Goal: Check status: Check status

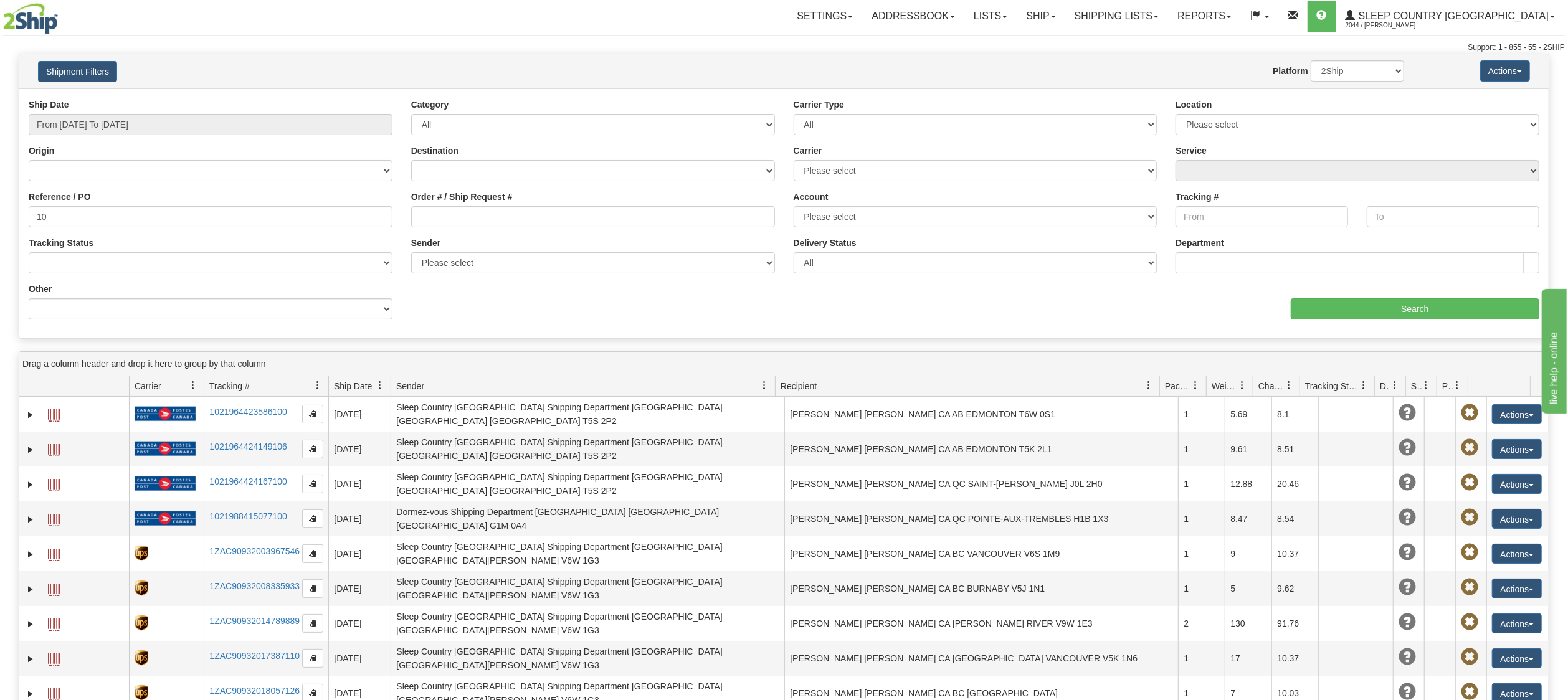
type input "1"
type input "1050620"
click at [1358, 311] on input "Search" at bounding box center [1415, 309] width 248 height 21
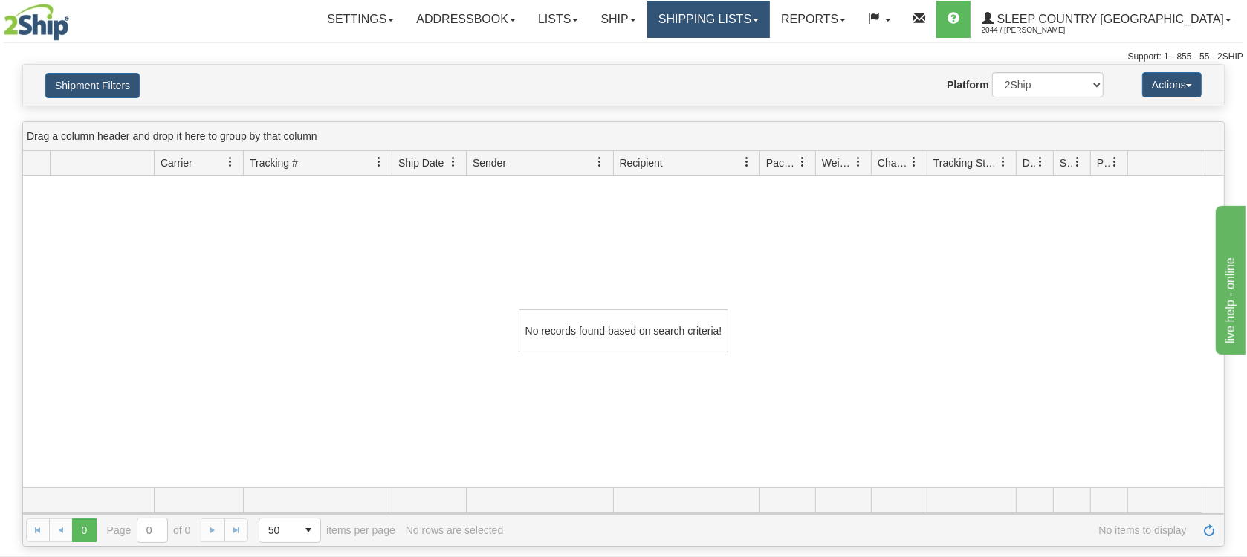
click at [758, 24] on link "Shipping lists" at bounding box center [708, 19] width 123 height 37
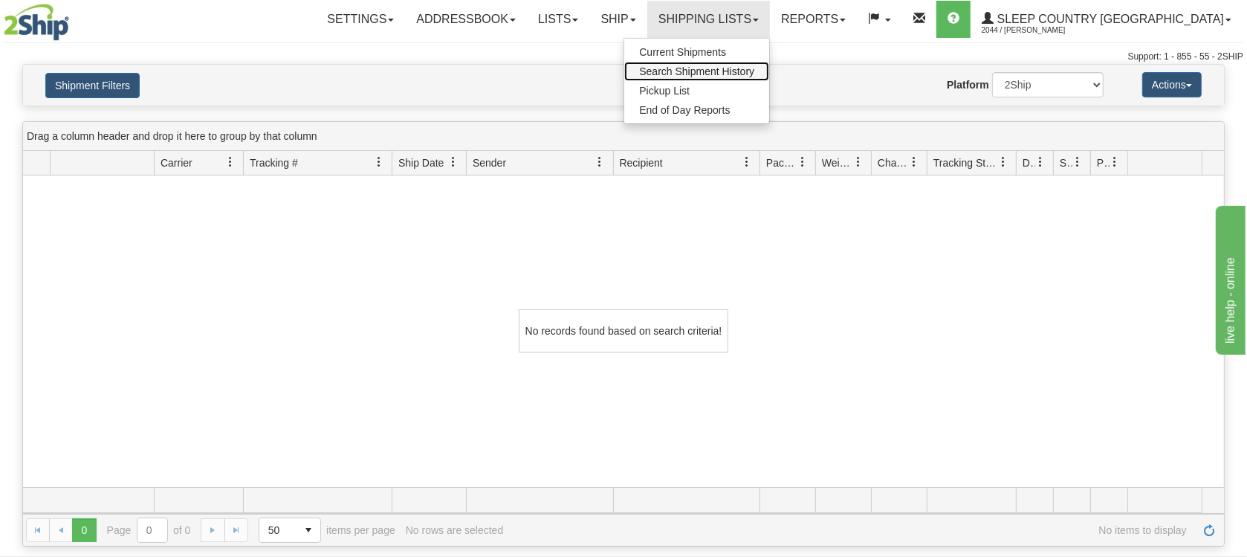
click at [745, 71] on span "Search Shipment History" at bounding box center [696, 71] width 115 height 12
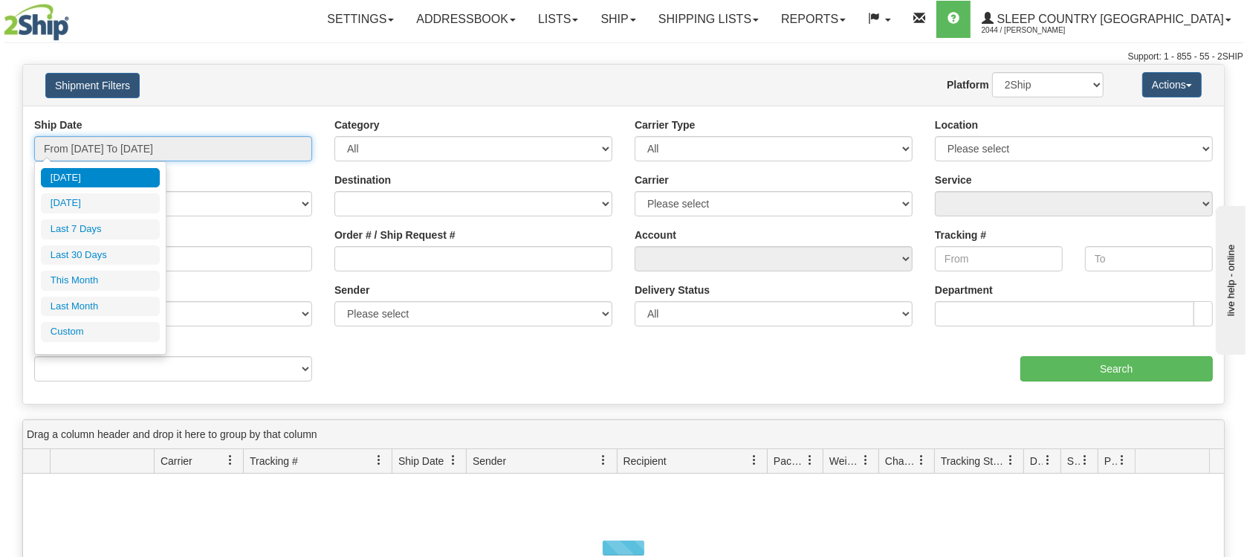
click at [97, 142] on input "From [DATE] To [DATE]" at bounding box center [173, 148] width 278 height 25
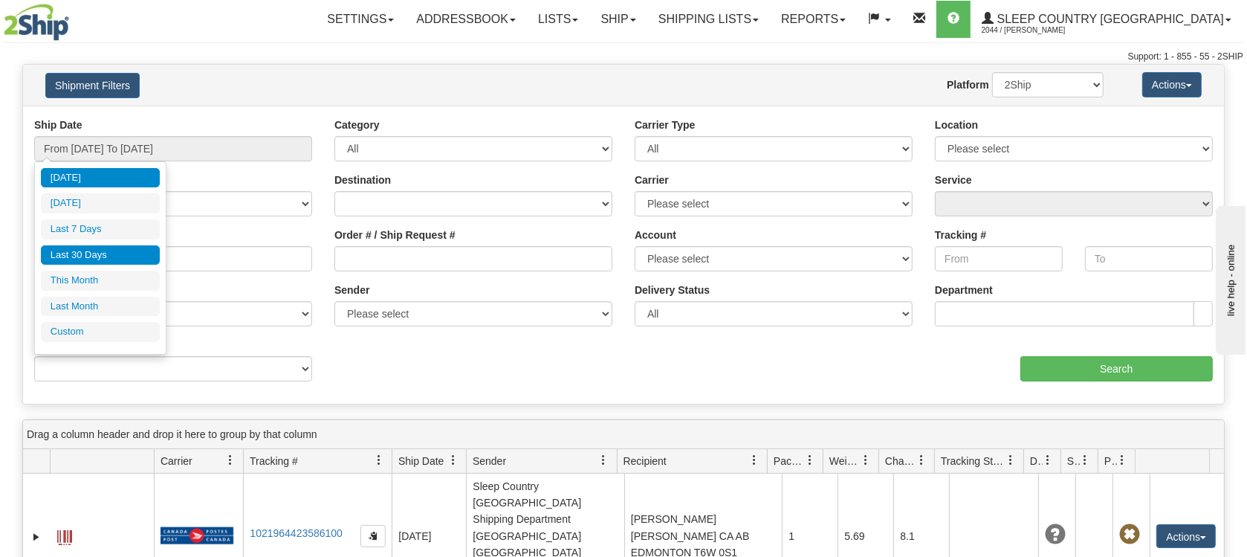
click at [81, 251] on li "Last 30 Days" at bounding box center [100, 255] width 119 height 20
type input "From [DATE] To [DATE]"
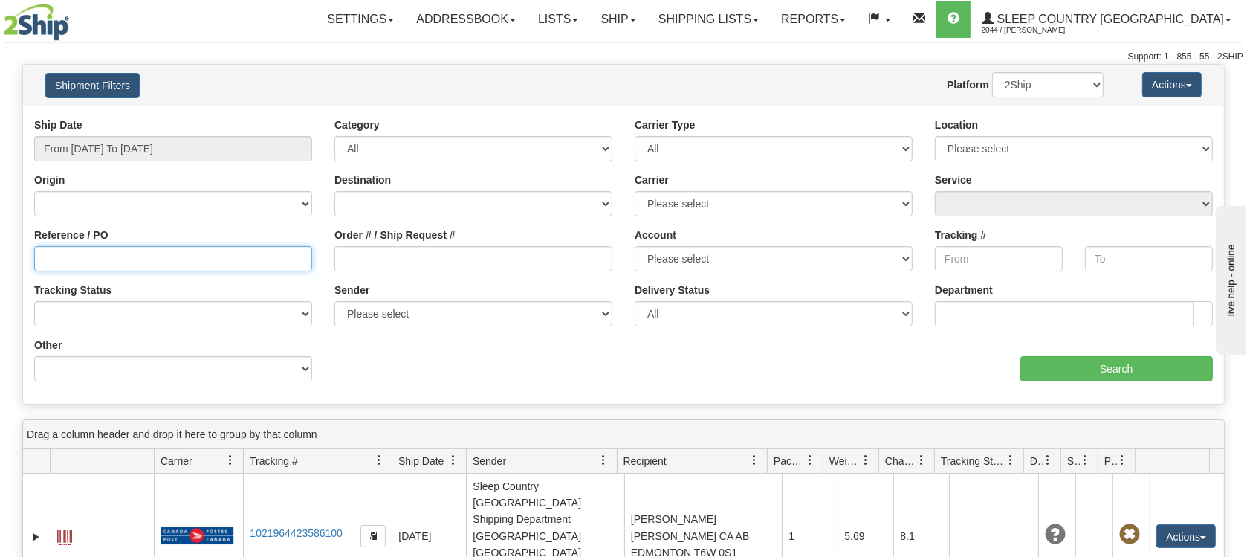
click at [131, 262] on input "Reference / PO" at bounding box center [173, 258] width 278 height 25
paste input "1050620"
type input "1050620"
click at [1092, 371] on input "Search" at bounding box center [1116, 368] width 192 height 25
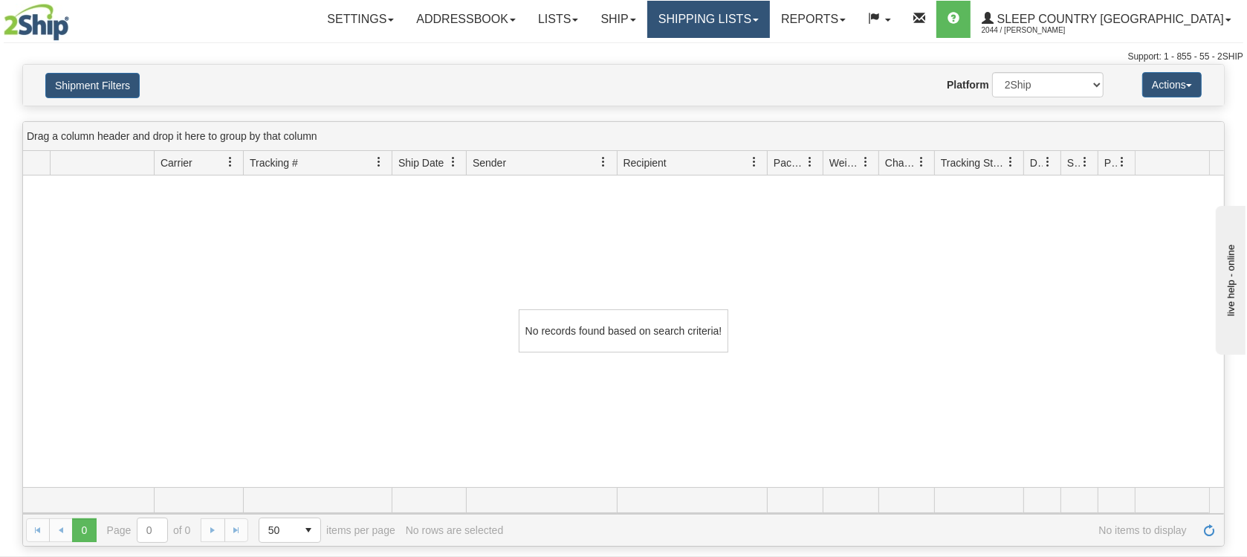
click at [762, 24] on link "Shipping lists" at bounding box center [708, 19] width 123 height 37
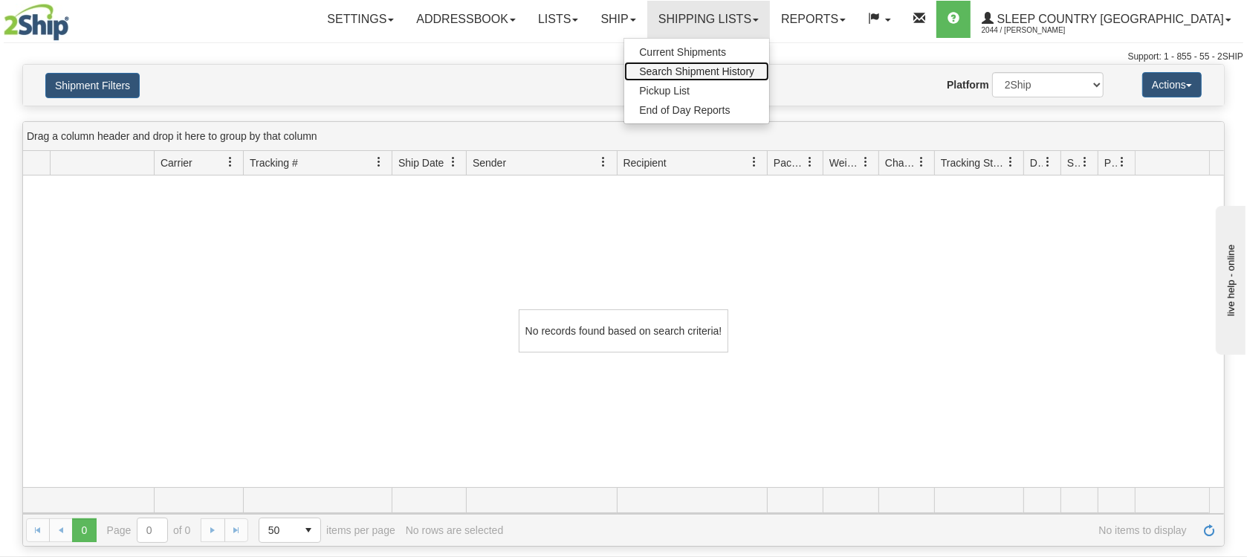
drag, startPoint x: 775, startPoint y: 68, endPoint x: 704, endPoint y: 100, distance: 77.2
click at [754, 68] on span "Search Shipment History" at bounding box center [696, 71] width 115 height 12
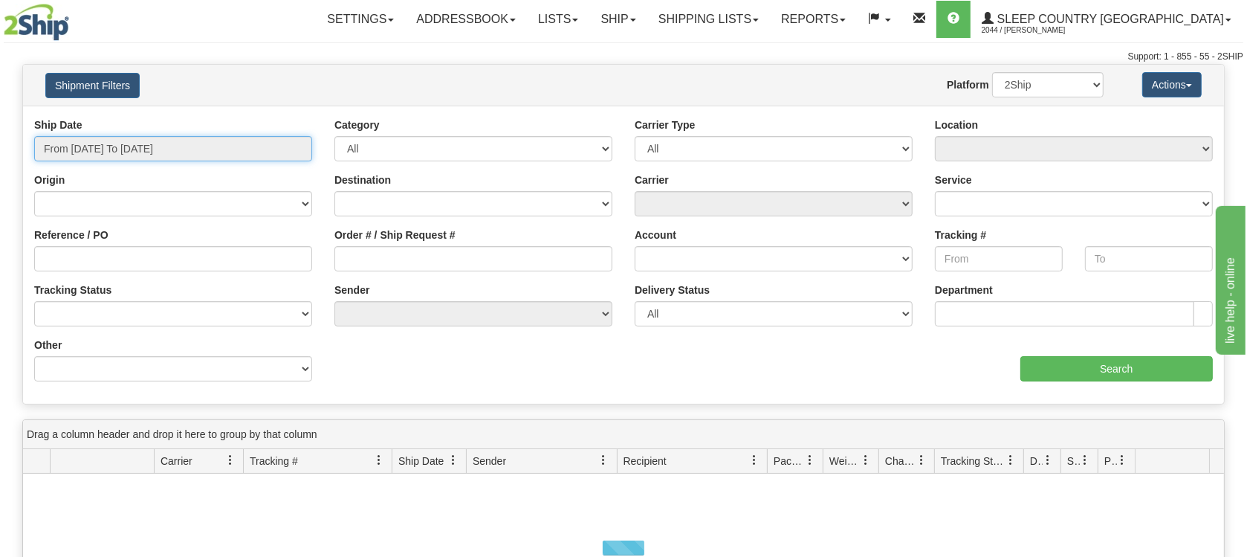
click at [147, 138] on input "From [DATE] To [DATE]" at bounding box center [173, 148] width 278 height 25
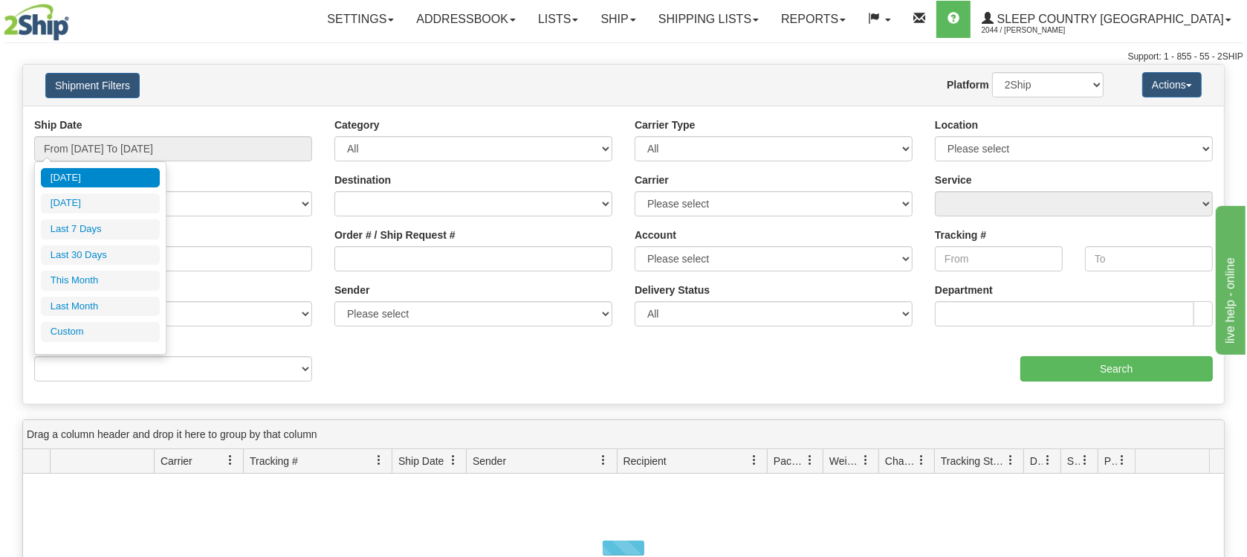
drag, startPoint x: 103, startPoint y: 253, endPoint x: 131, endPoint y: 253, distance: 28.2
click at [112, 253] on li "Last 30 Days" at bounding box center [100, 255] width 119 height 20
type input "From [DATE] To [DATE]"
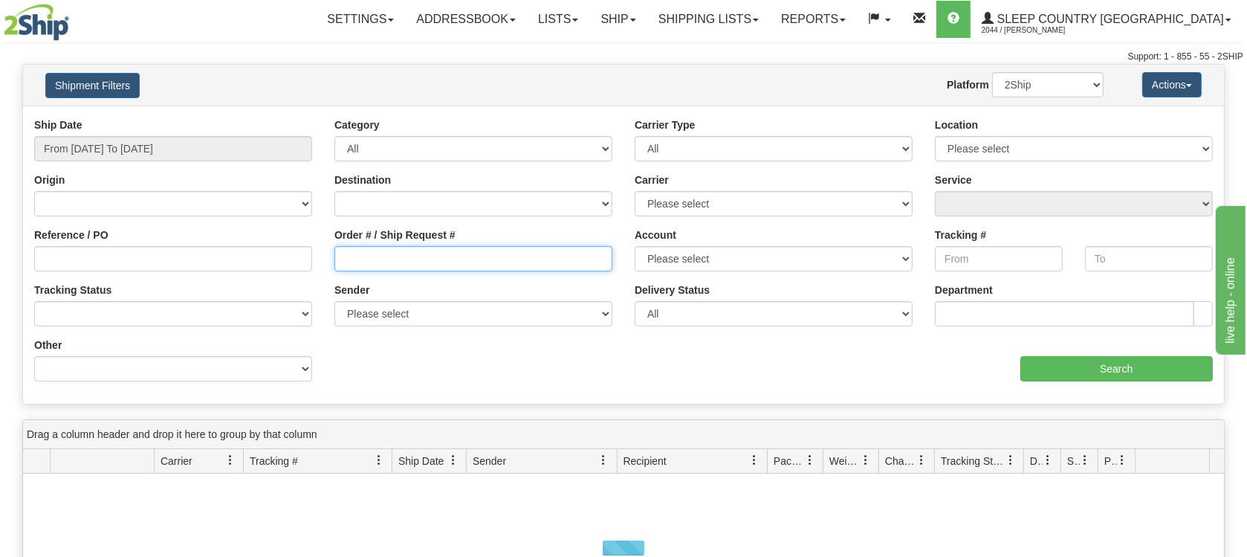
click at [419, 259] on input "Order # / Ship Request #" at bounding box center [473, 258] width 278 height 25
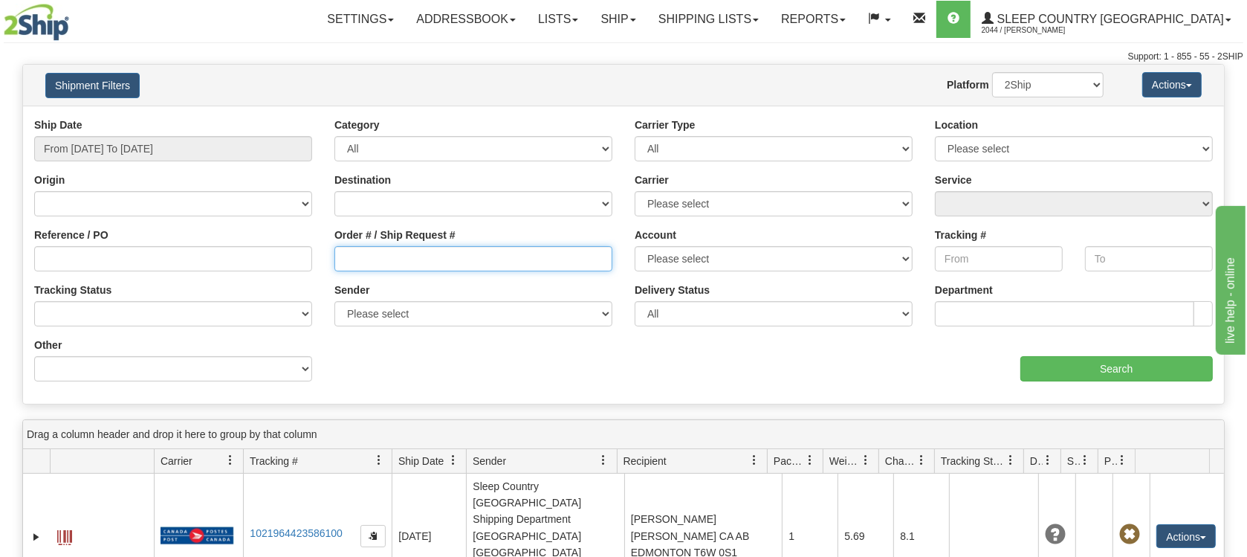
paste input "1050620"
type input "1050620"
click at [1050, 369] on input "Search" at bounding box center [1116, 368] width 192 height 25
